Goal: Task Accomplishment & Management: Complete application form

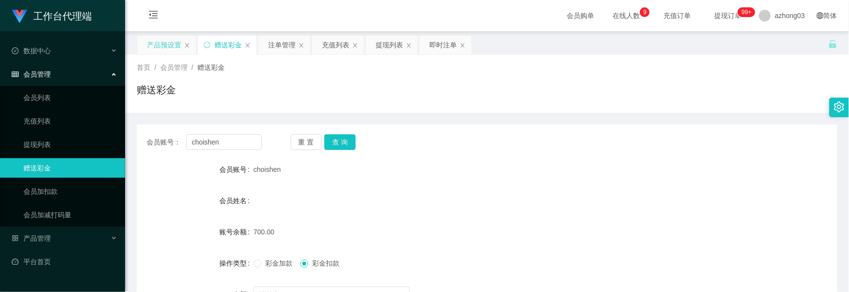
click at [177, 52] on div "产品预设置" at bounding box center [164, 45] width 34 height 19
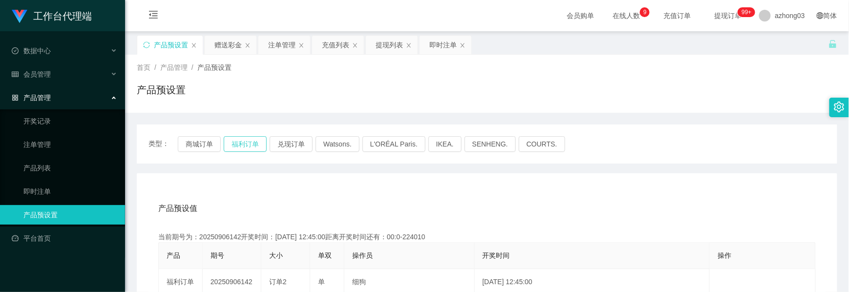
click at [236, 143] on button "福利订单" at bounding box center [245, 144] width 43 height 16
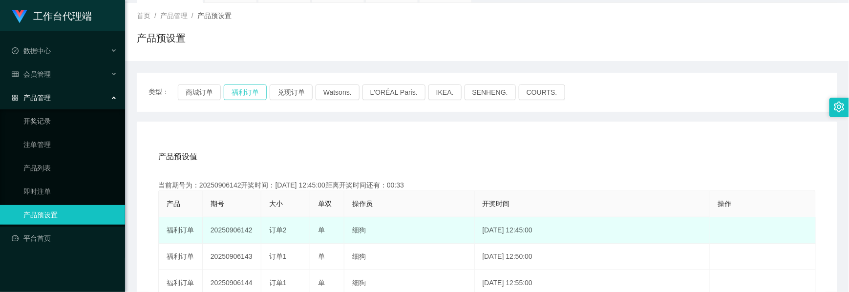
scroll to position [130, 0]
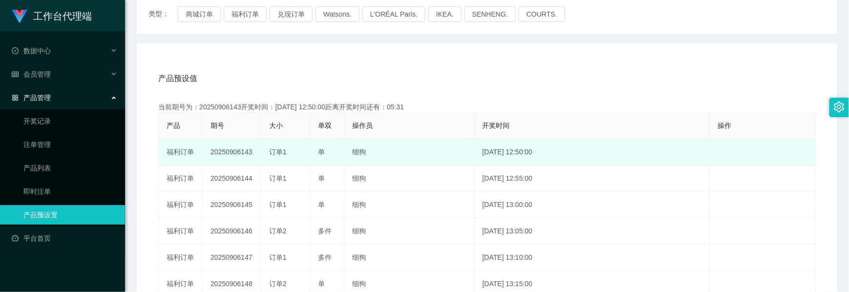
click at [249, 152] on td "20250906143" at bounding box center [232, 152] width 59 height 26
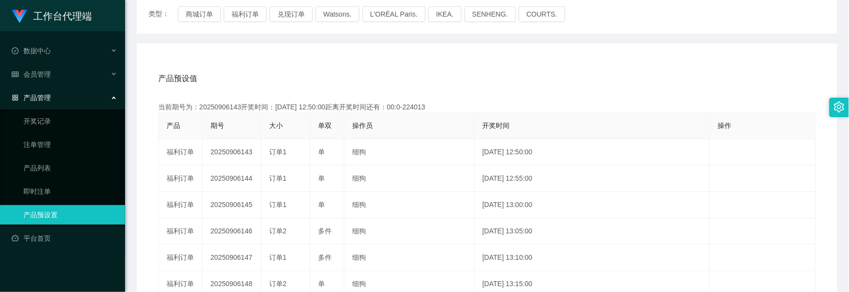
copy td "20250906143"
click at [52, 72] on div "会员管理" at bounding box center [62, 74] width 125 height 20
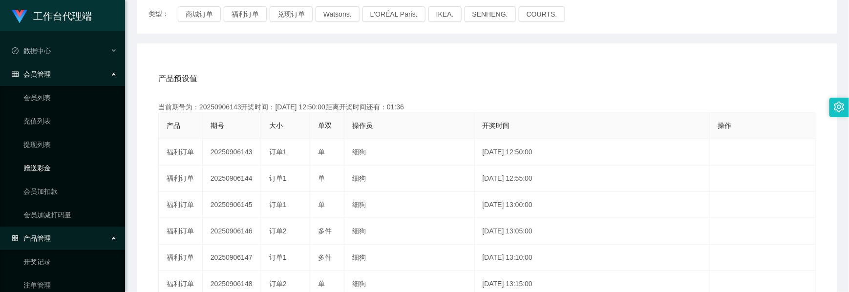
click at [45, 162] on link "赠送彩金" at bounding box center [70, 168] width 94 height 20
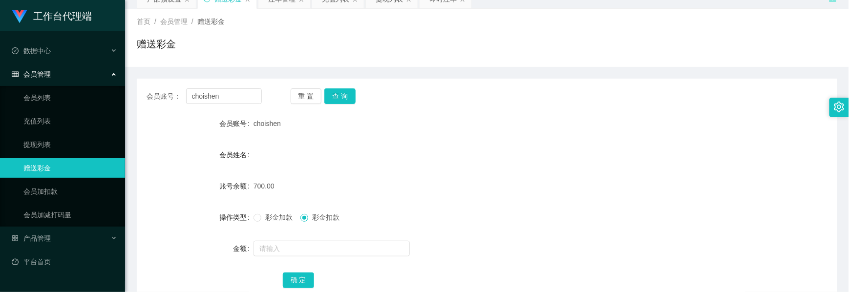
scroll to position [110, 0]
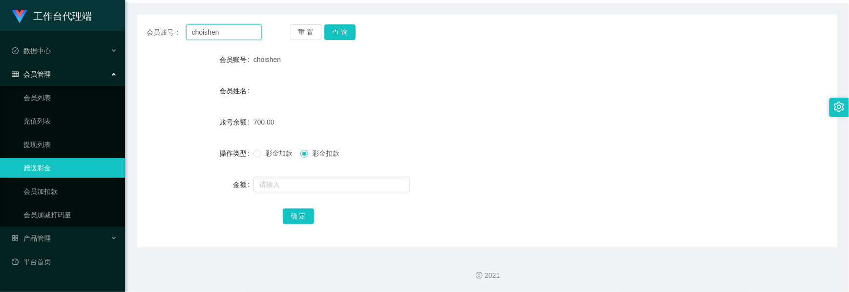
drag, startPoint x: 226, startPoint y: 35, endPoint x: 139, endPoint y: 24, distance: 87.2
click at [139, 24] on div "会员账号： [PERSON_NAME] 置 查 询" at bounding box center [487, 32] width 701 height 16
paste input "ChongHing"
type input "ChongHing"
click at [337, 33] on button "查 询" at bounding box center [339, 32] width 31 height 16
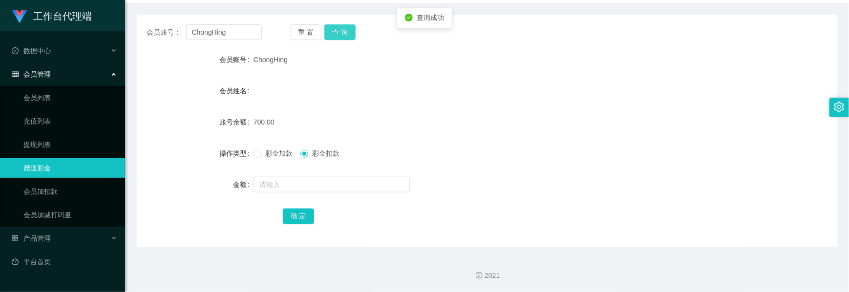
drag, startPoint x: 338, startPoint y: 31, endPoint x: 331, endPoint y: 32, distance: 6.9
click at [339, 30] on button "查 询" at bounding box center [339, 32] width 31 height 16
